Goal: Task Accomplishment & Management: Use online tool/utility

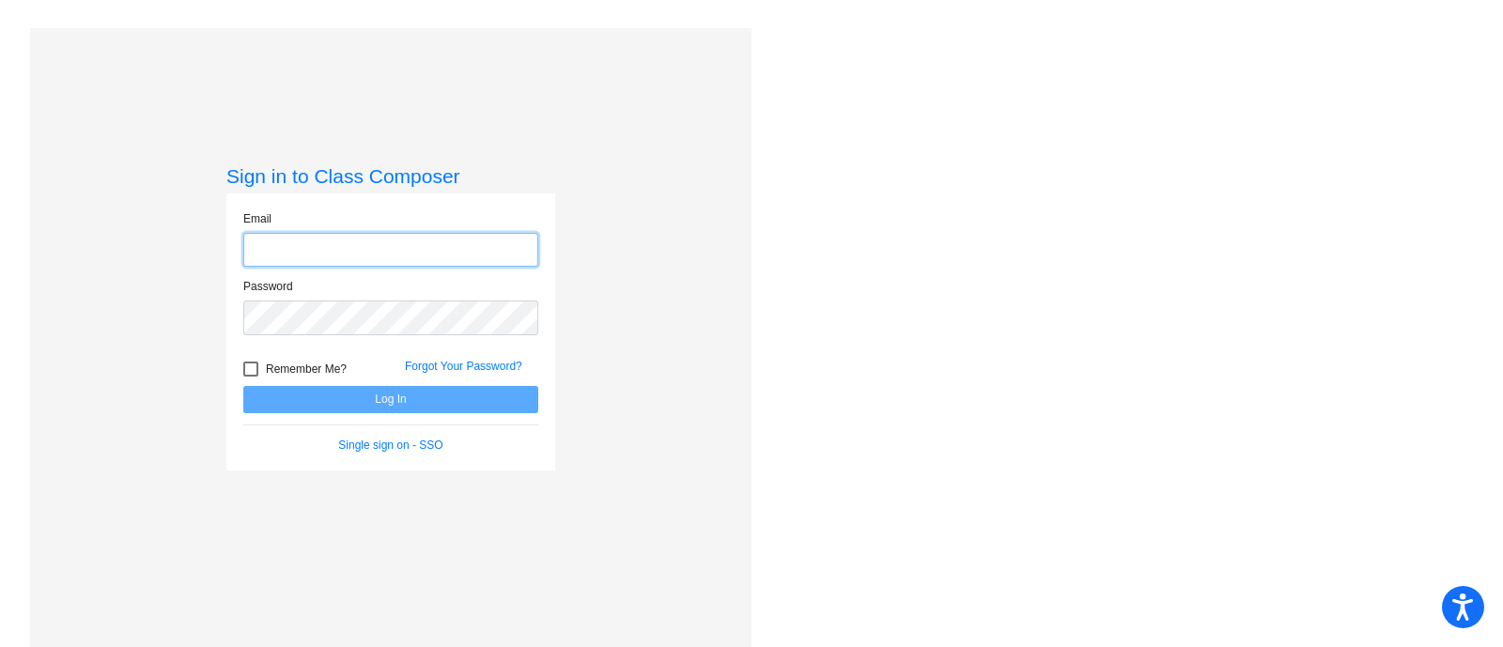
type input "[EMAIL_ADDRESS][DOMAIN_NAME]"
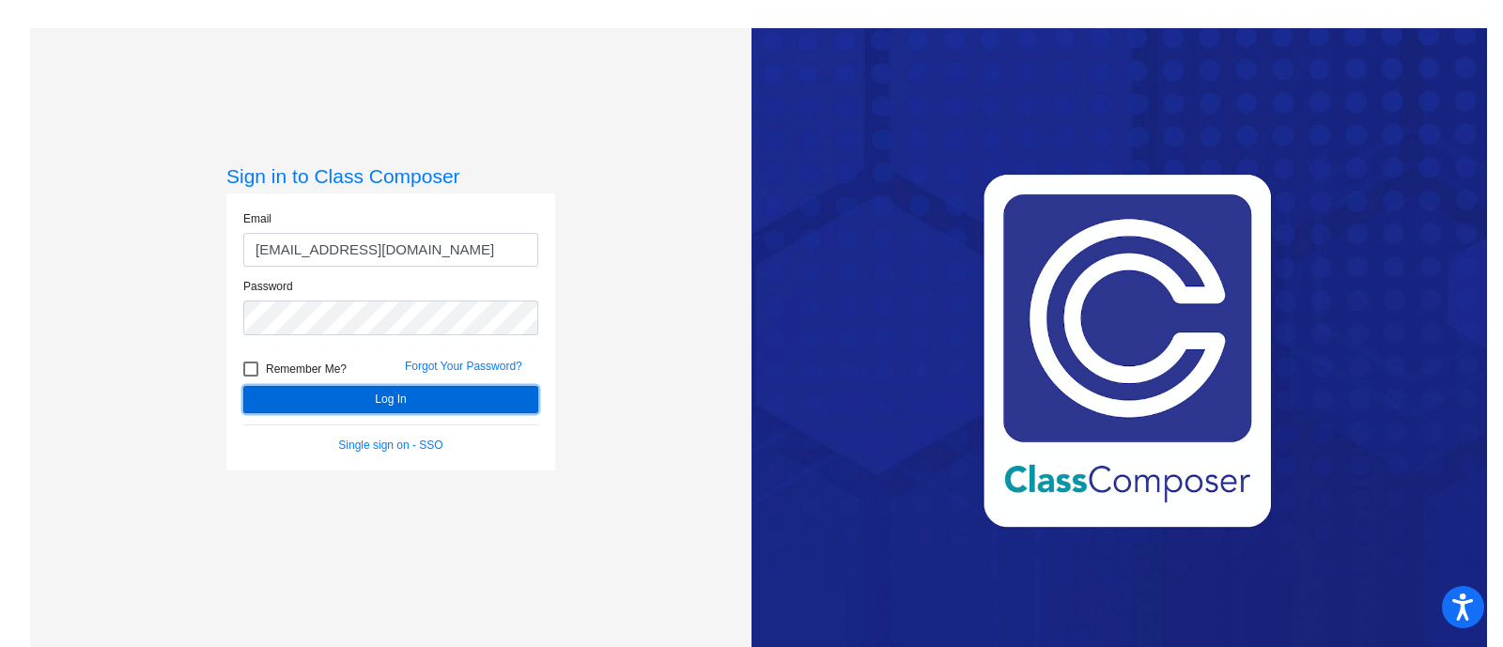
click at [395, 403] on button "Log In" at bounding box center [390, 399] width 295 height 27
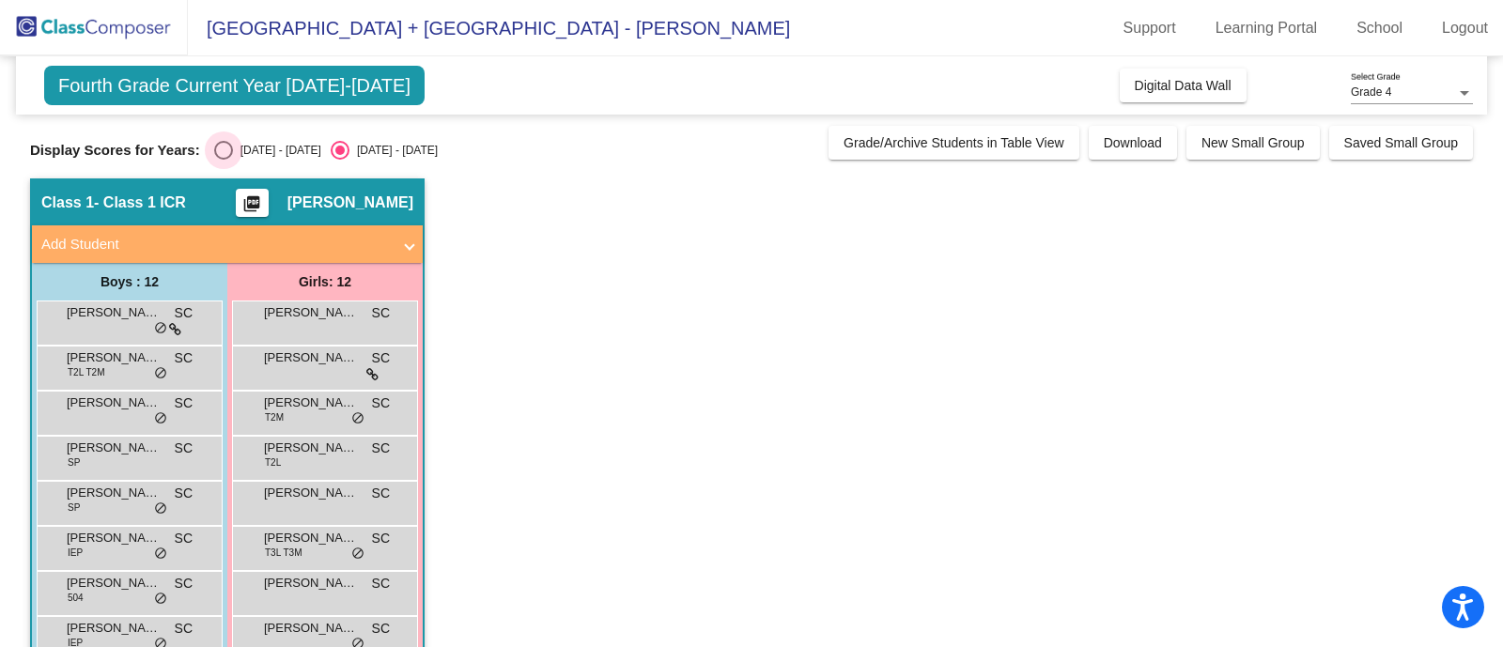
click at [228, 146] on div "Select an option" at bounding box center [223, 150] width 19 height 19
click at [224, 160] on input "[DATE] - [DATE]" at bounding box center [223, 160] width 1 height 1
radio input "true"
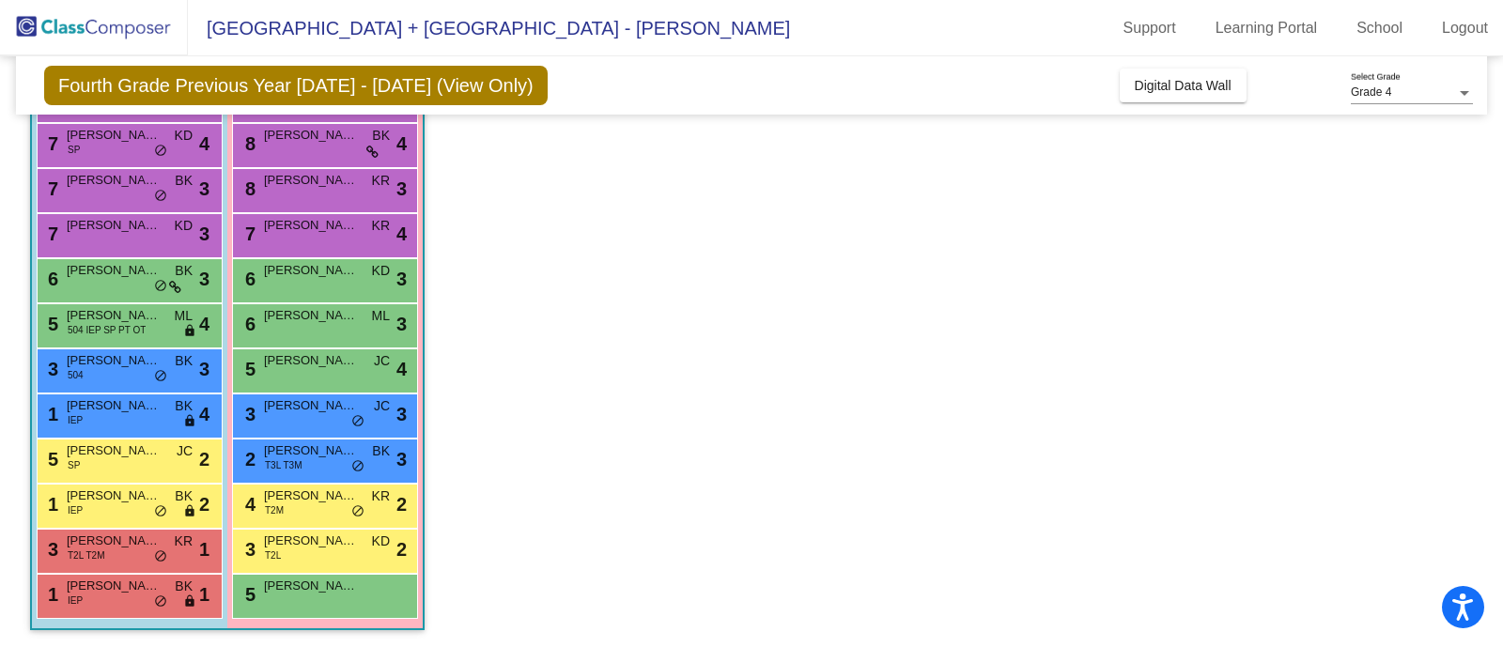
scroll to position [224, 0]
click at [132, 359] on span "[PERSON_NAME]" at bounding box center [114, 360] width 94 height 19
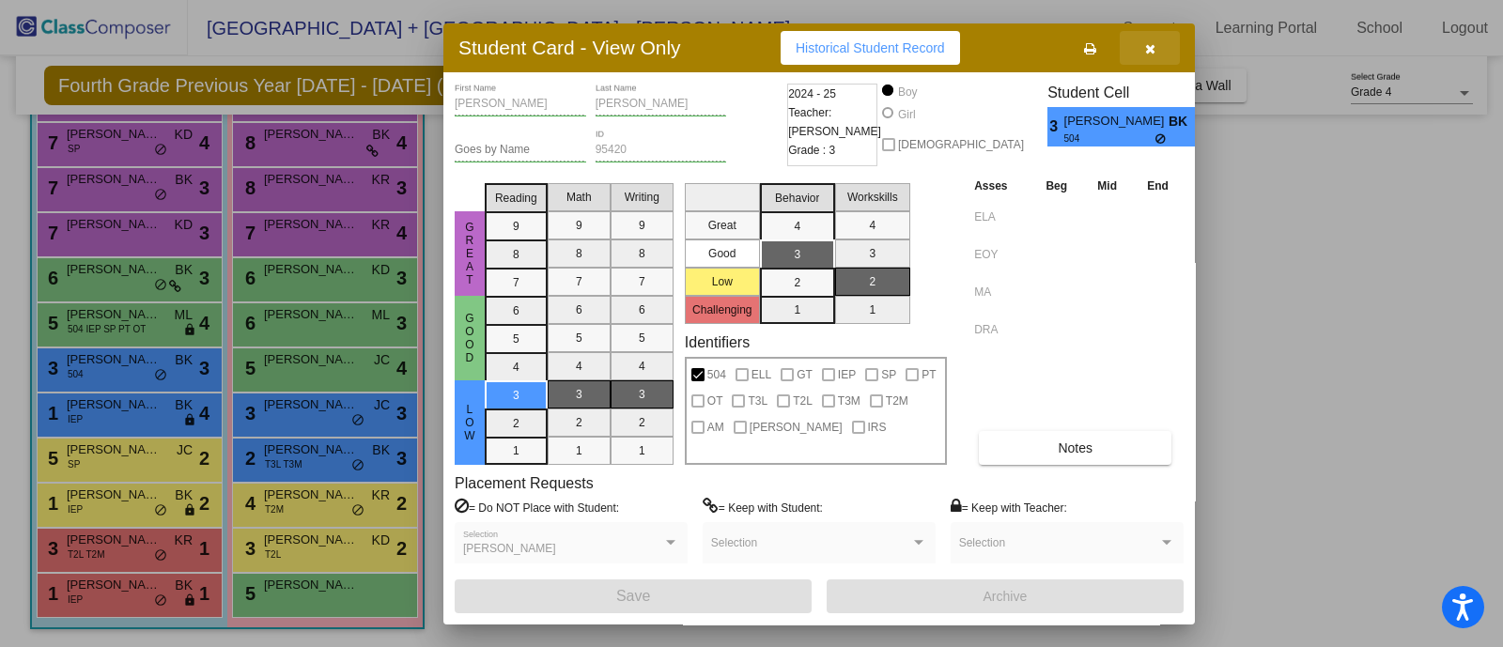
click at [1150, 48] on icon "button" at bounding box center [1150, 48] width 10 height 13
